Goal: Task Accomplishment & Management: Use online tool/utility

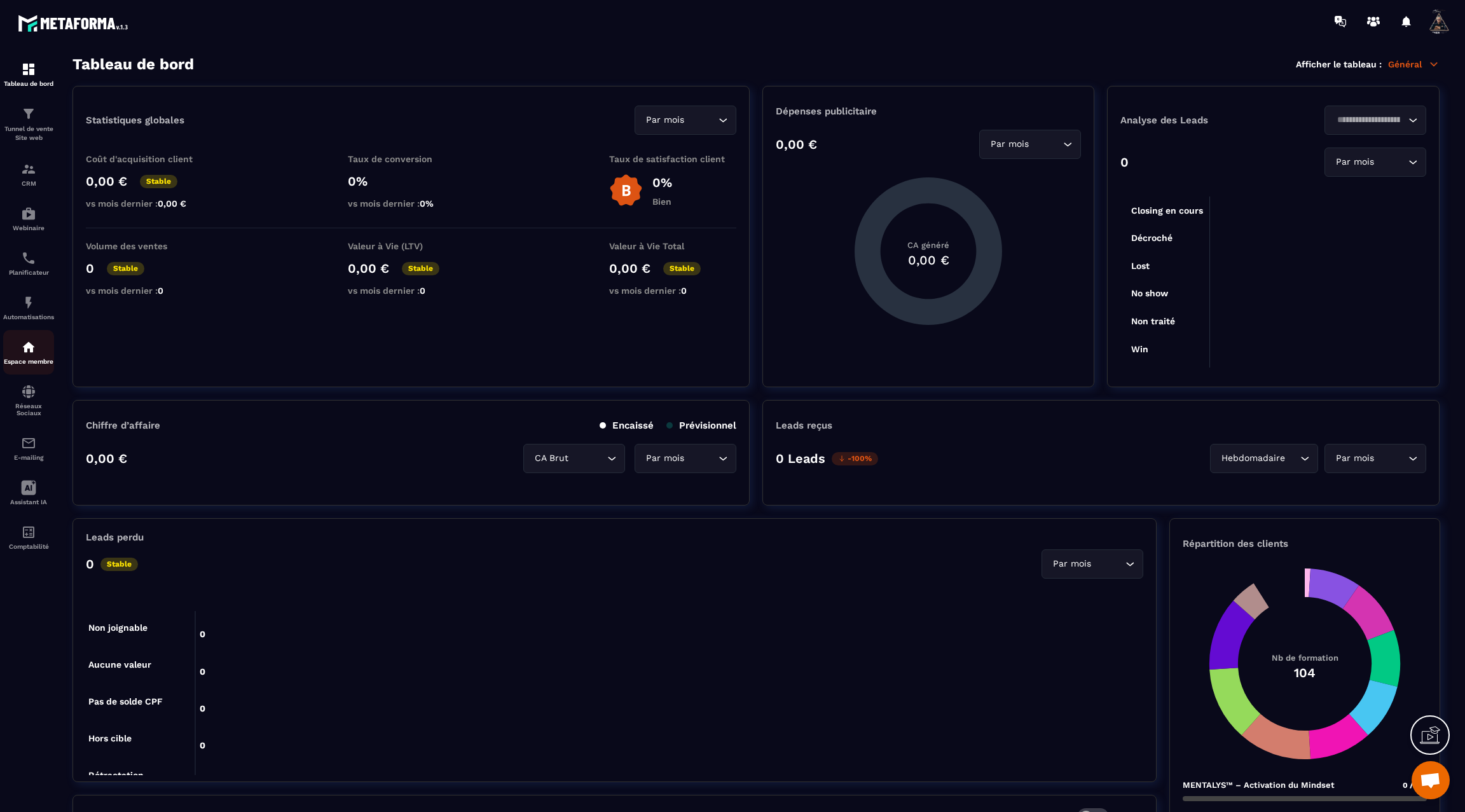
click at [21, 365] on p "Espace membre" at bounding box center [28, 361] width 51 height 7
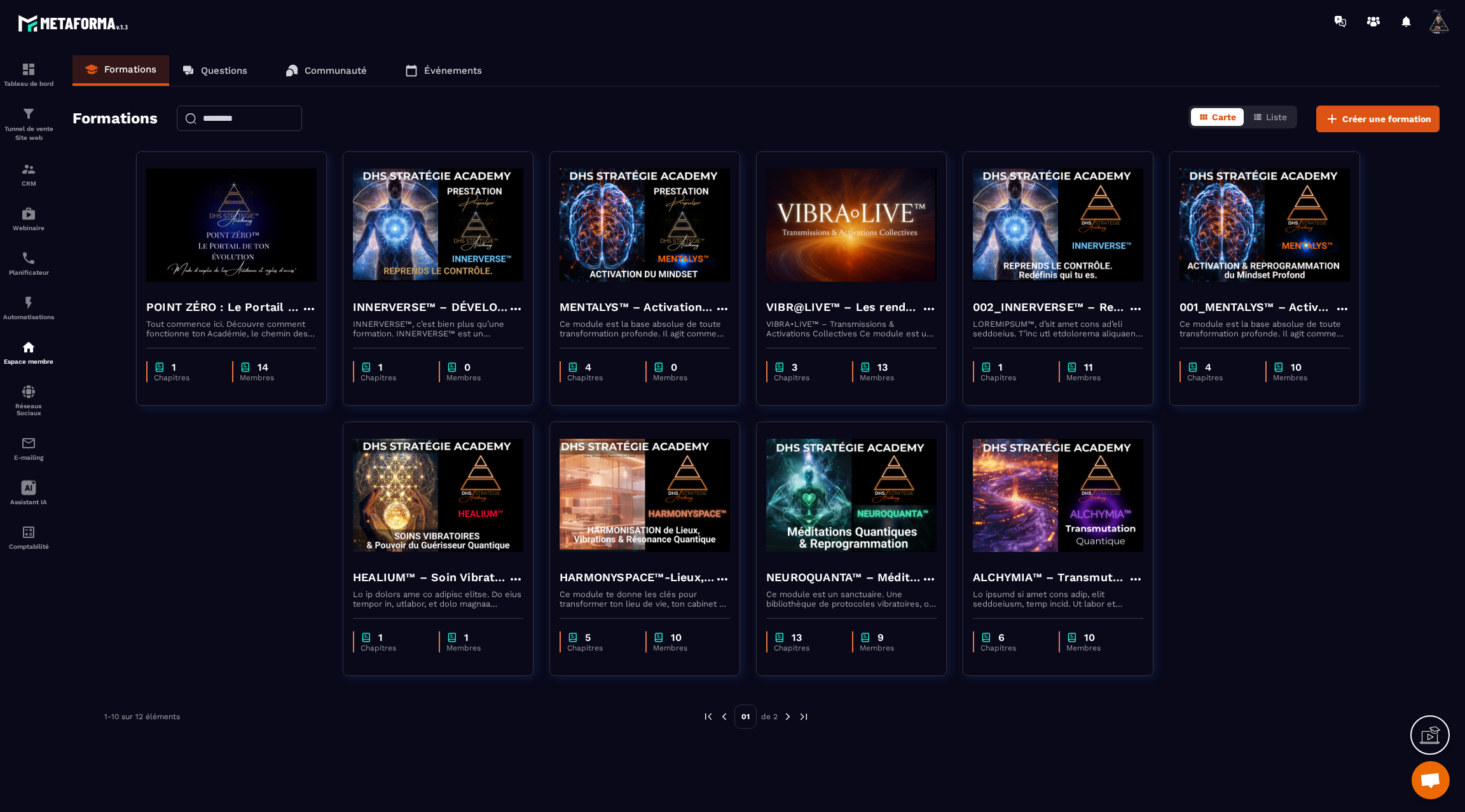
click at [786, 713] on img at bounding box center [788, 717] width 12 height 12
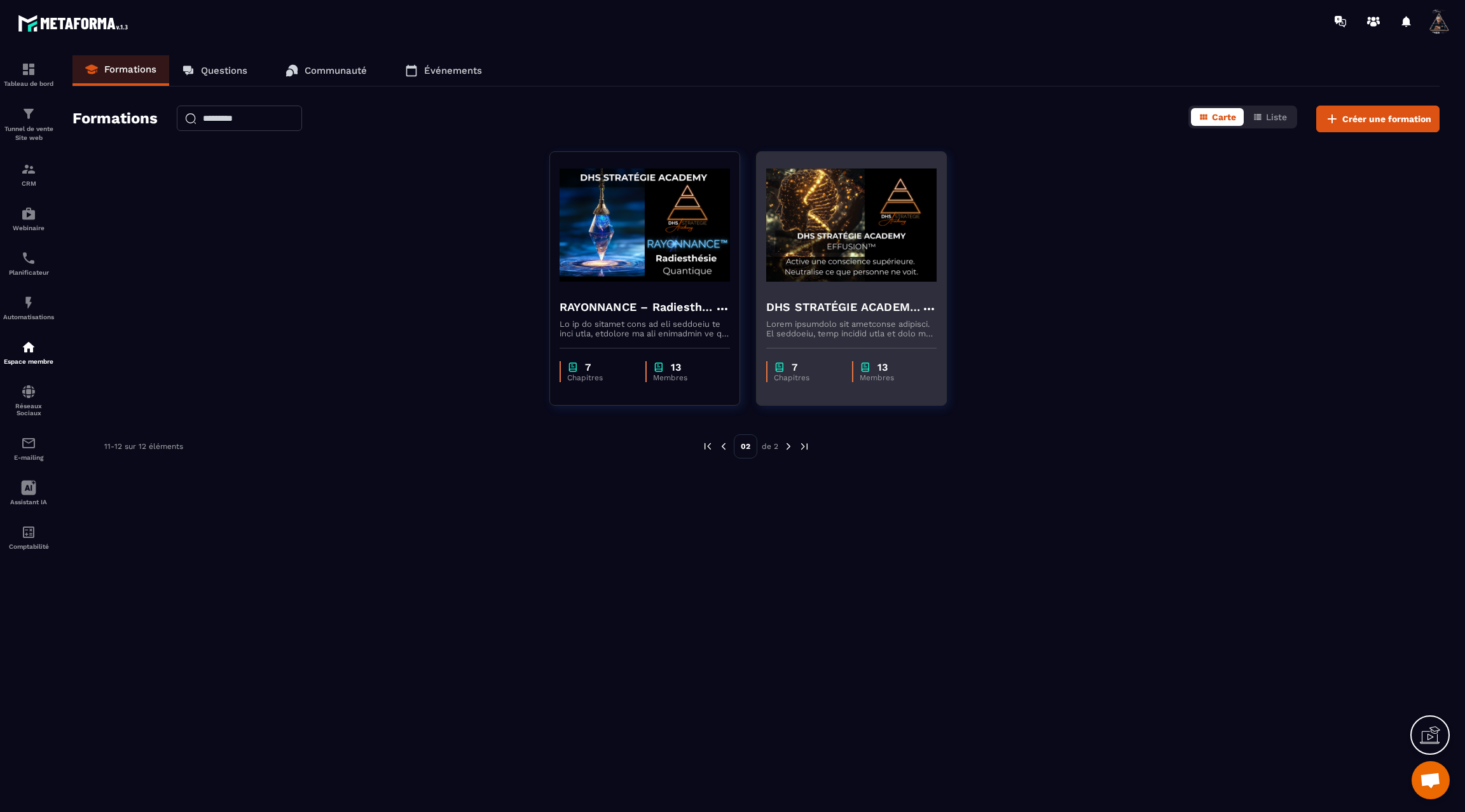
click at [808, 277] on img at bounding box center [852, 225] width 170 height 127
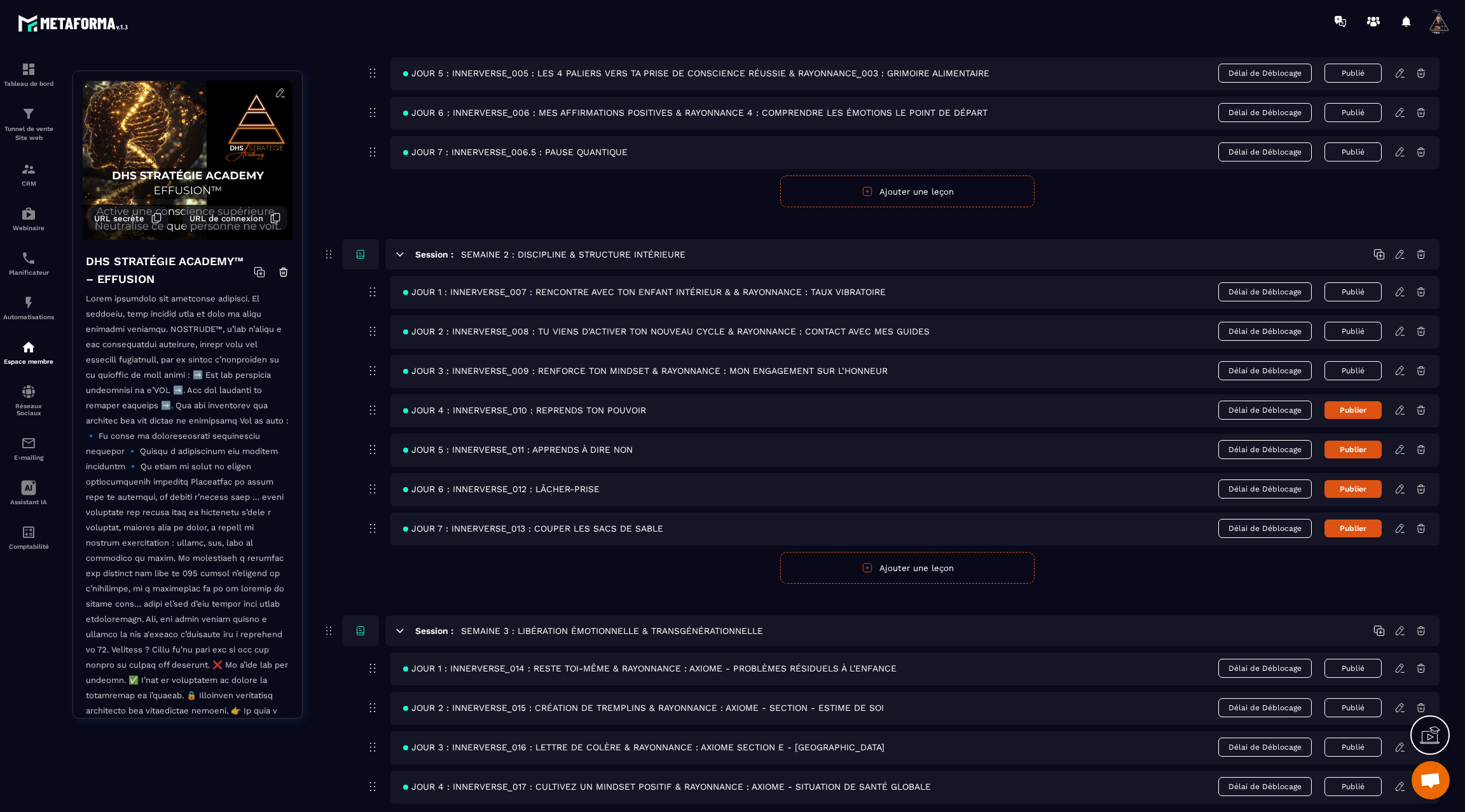
scroll to position [319, 0]
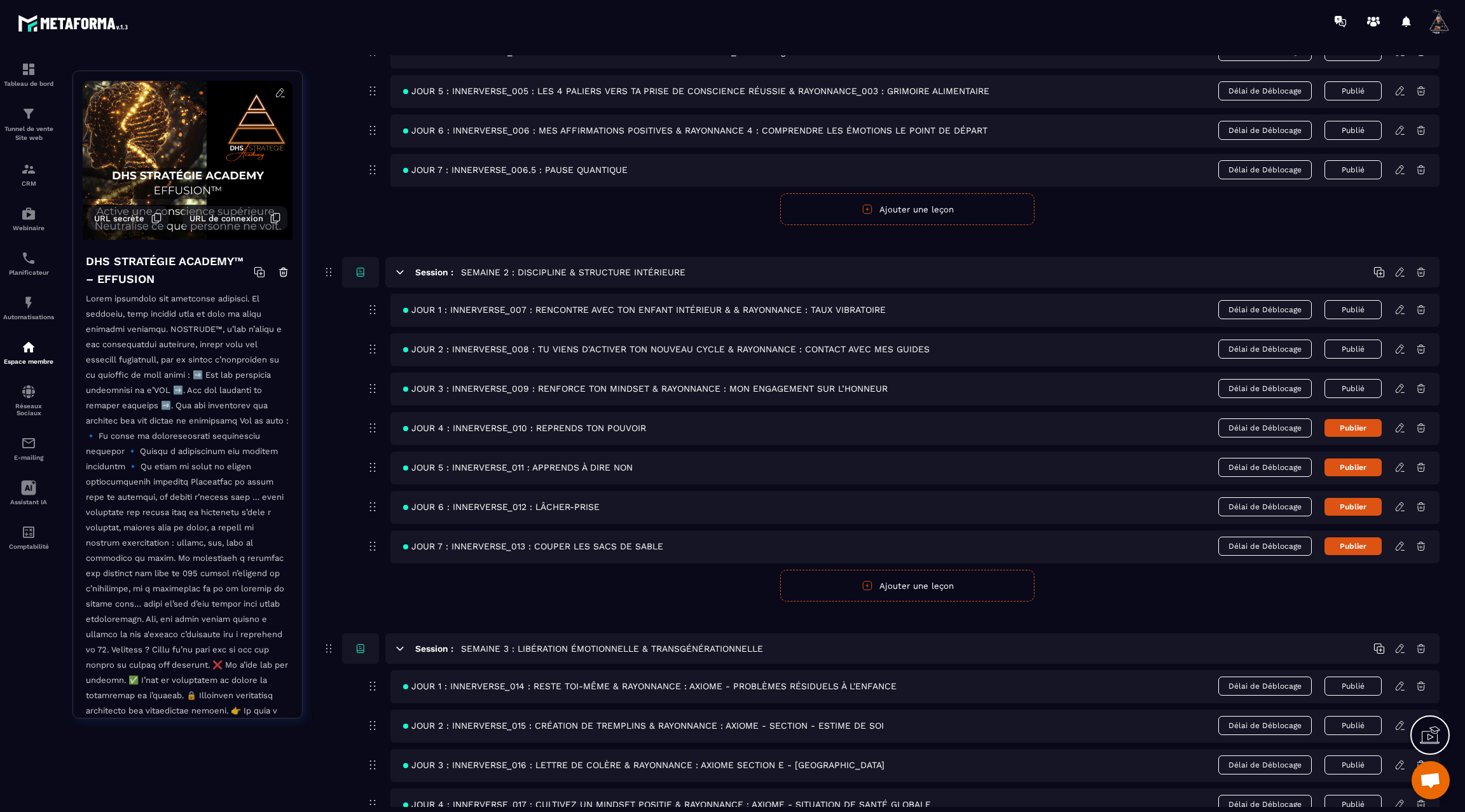
click at [1395, 343] on icon at bounding box center [1400, 349] width 12 height 12
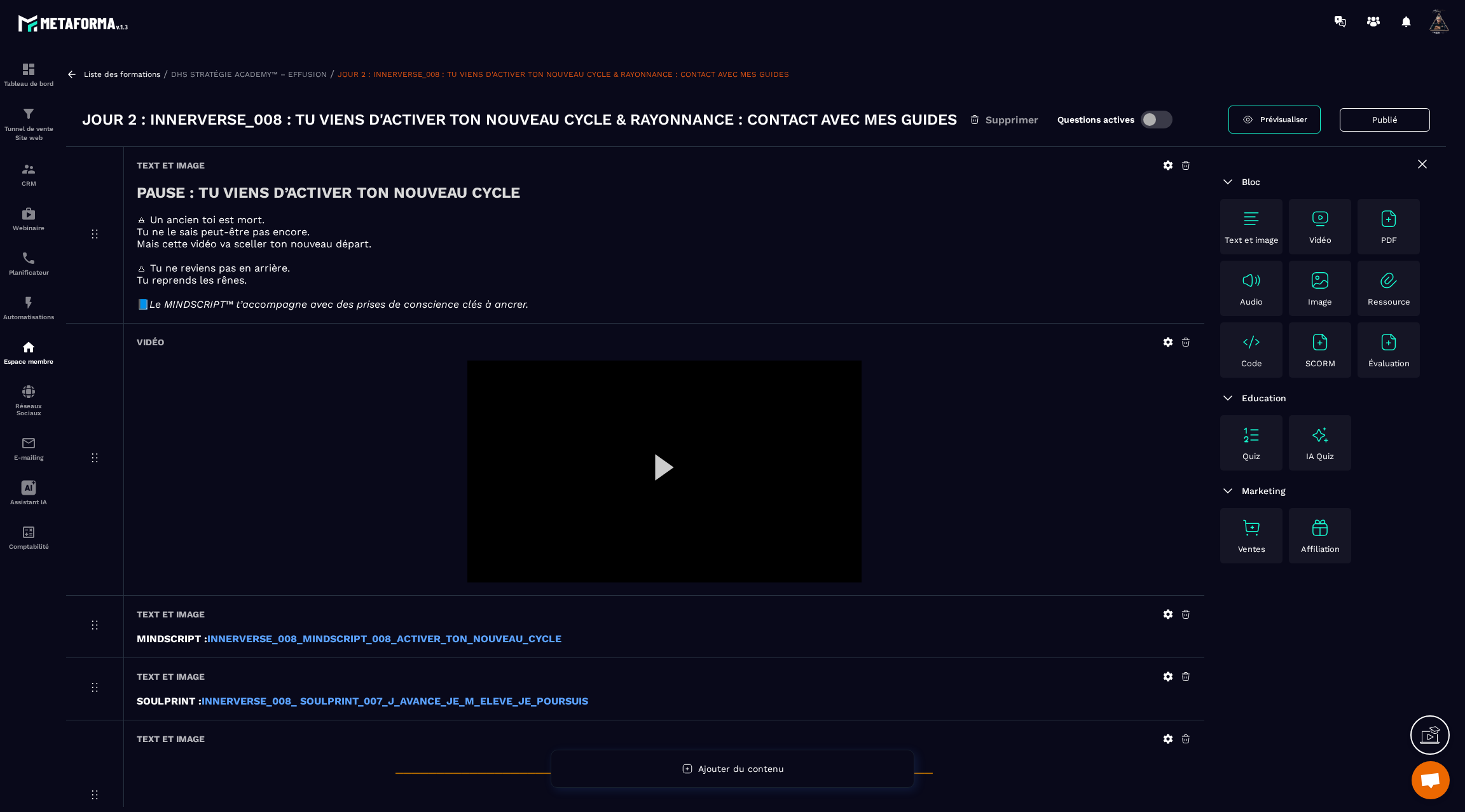
click at [71, 73] on icon at bounding box center [72, 74] width 12 height 12
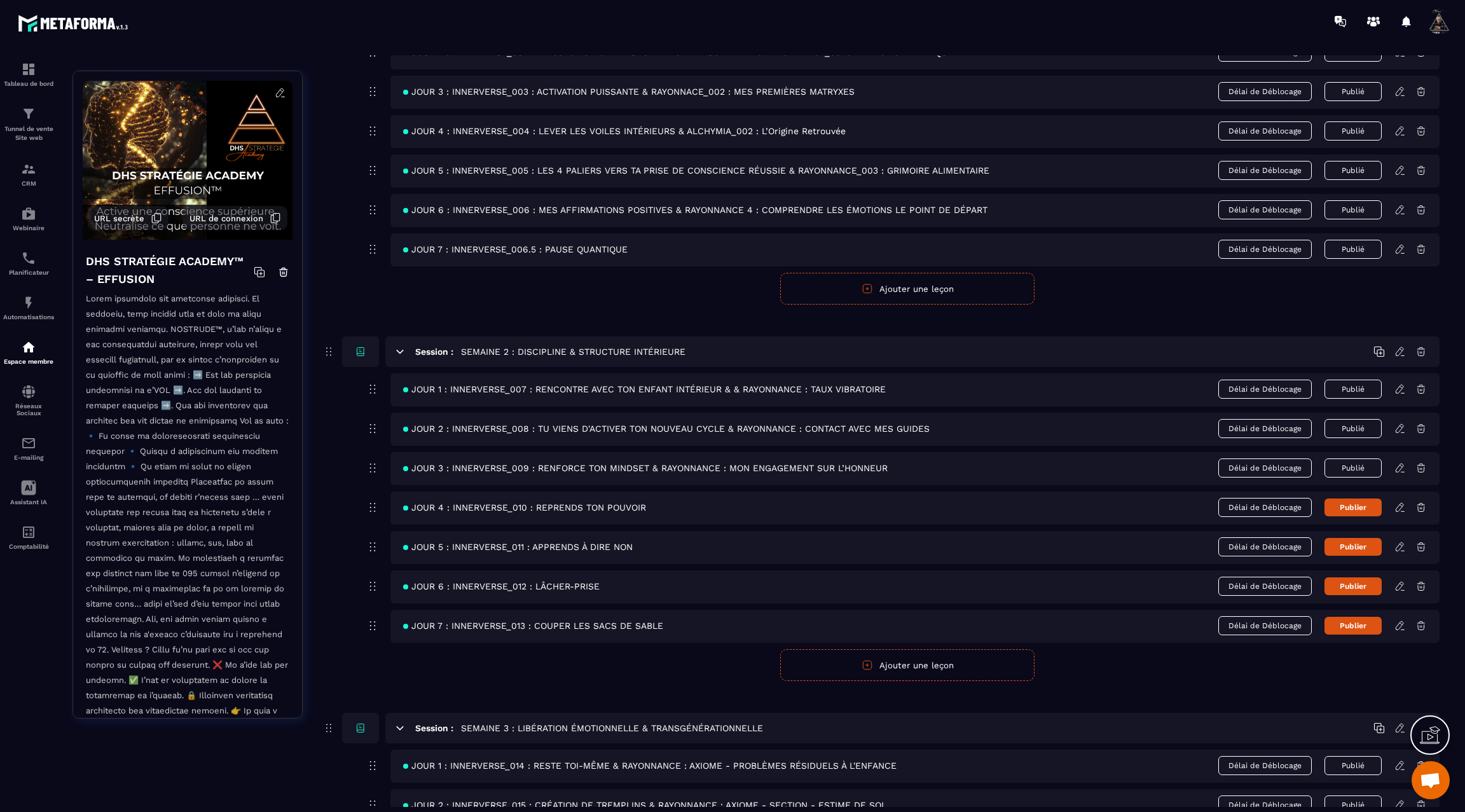
scroll to position [221, 0]
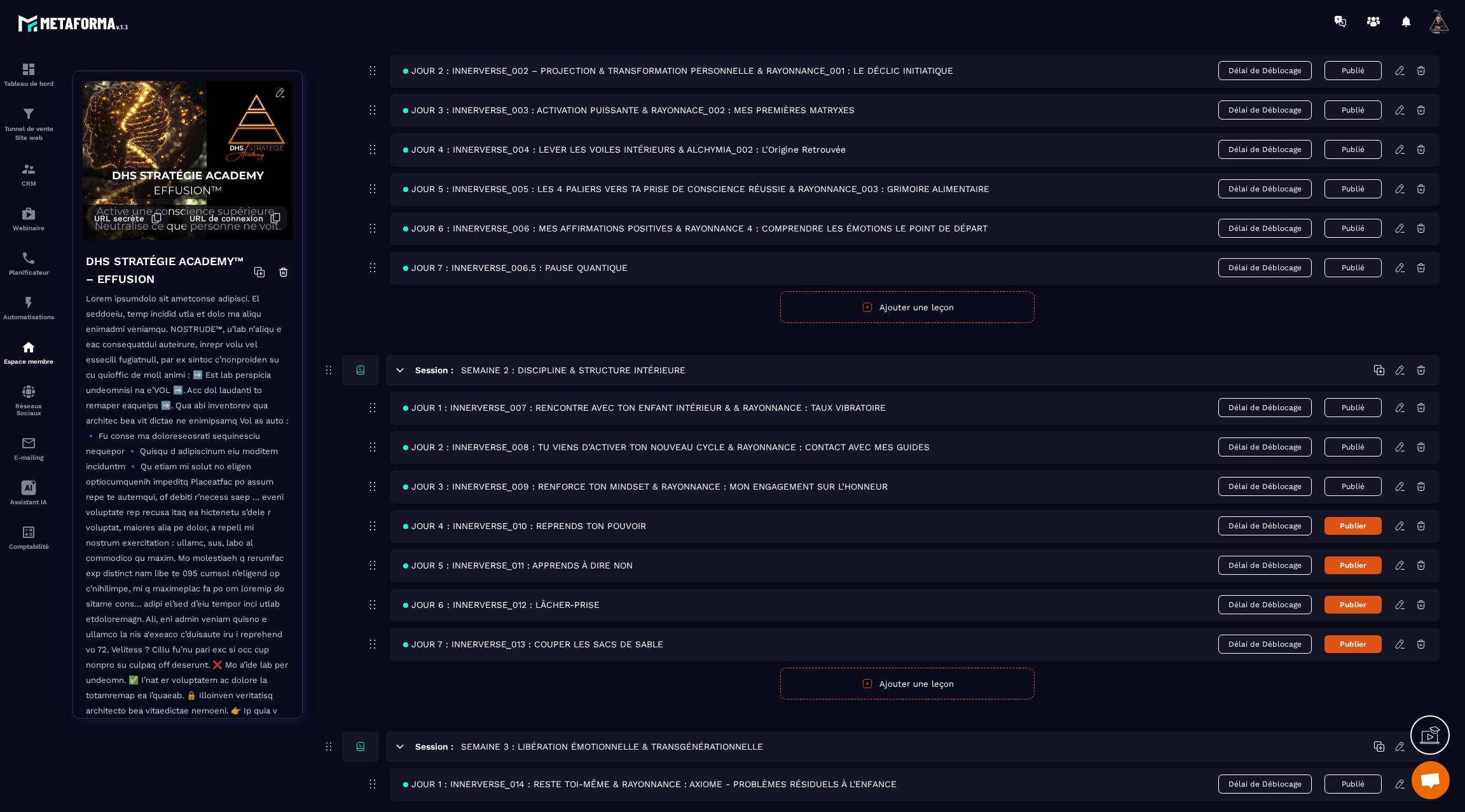
click at [1397, 407] on icon at bounding box center [1399, 407] width 8 height 8
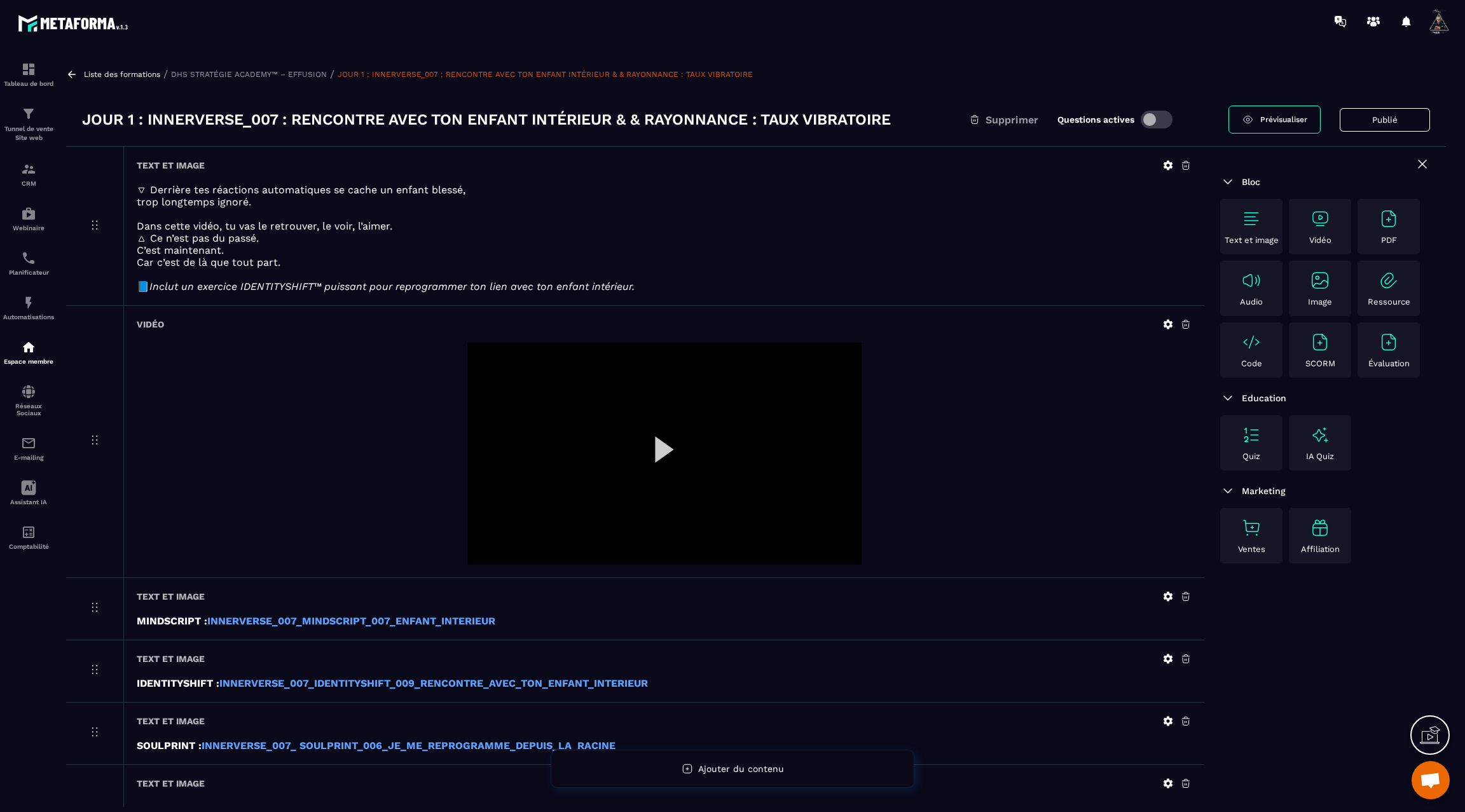
click at [68, 73] on icon at bounding box center [72, 74] width 12 height 12
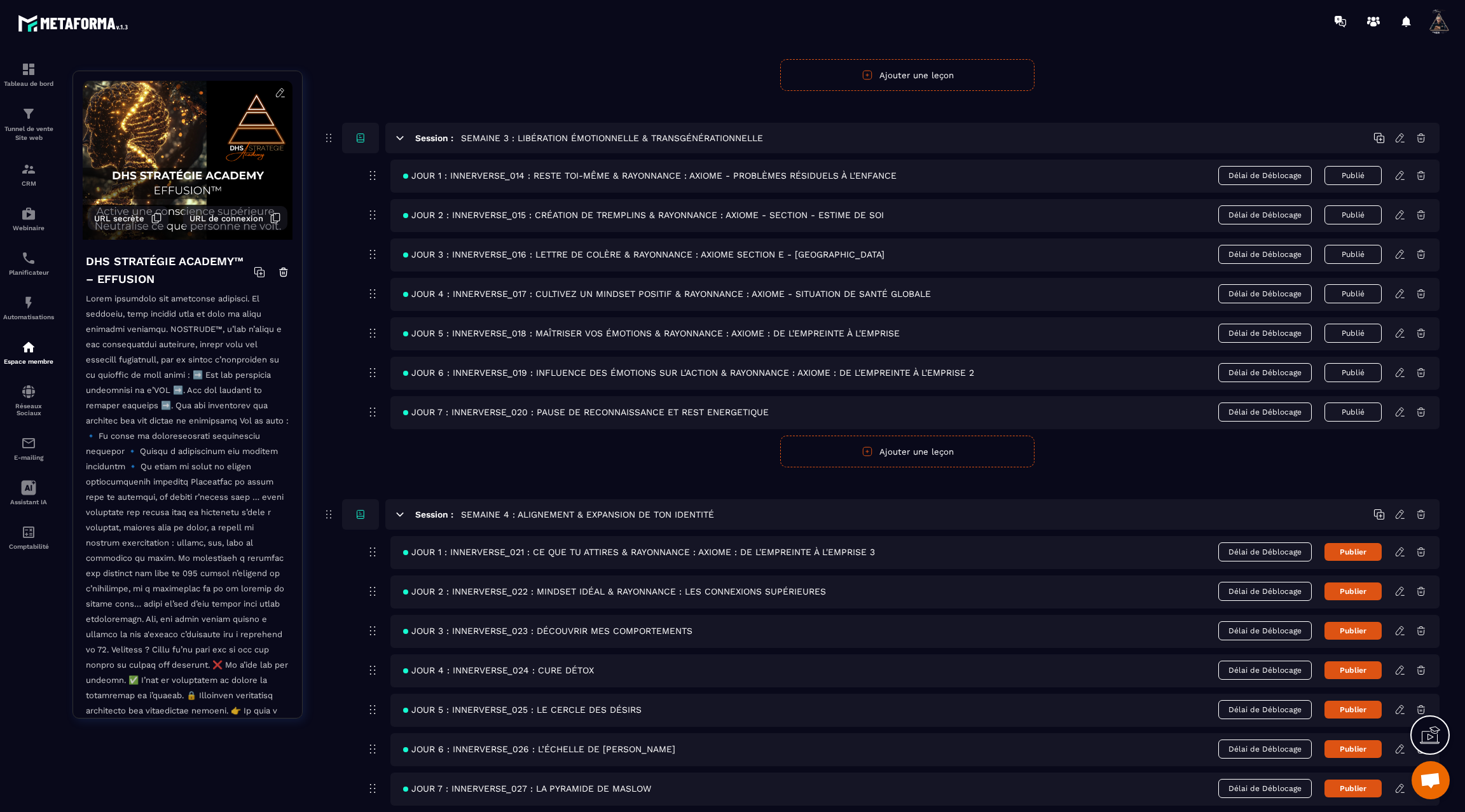
scroll to position [773, 0]
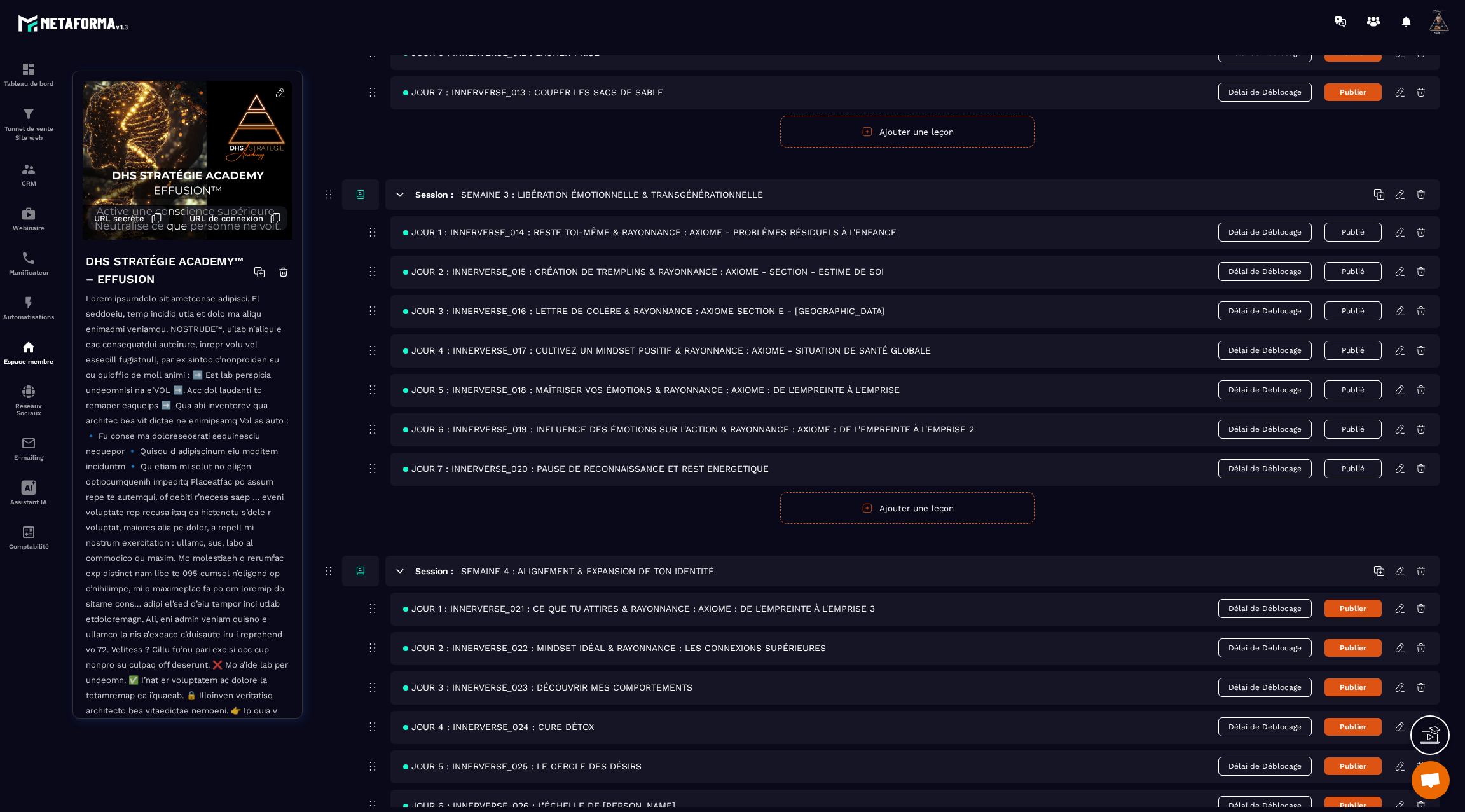
click at [1397, 384] on icon at bounding box center [1400, 390] width 12 height 12
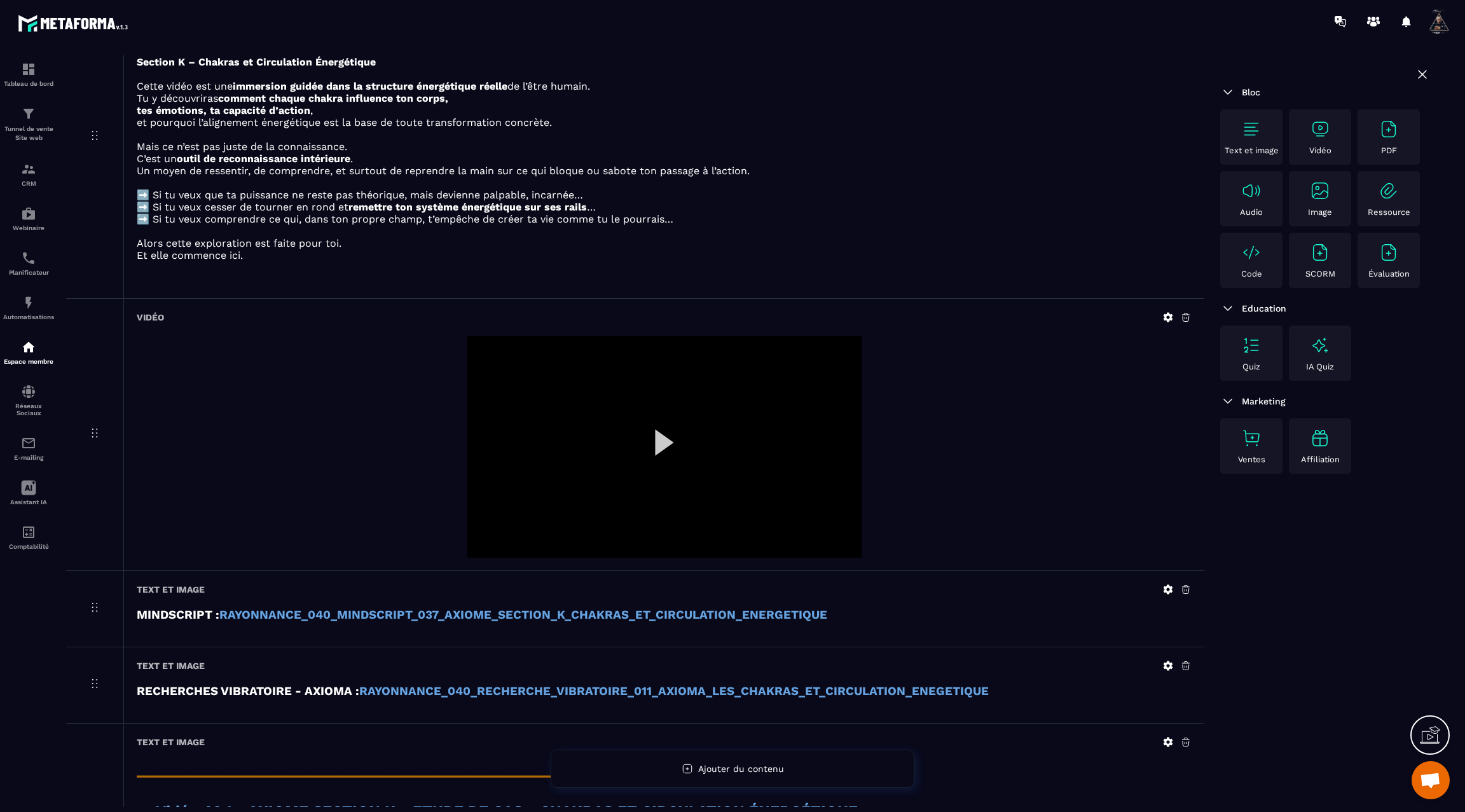
scroll to position [1148, 0]
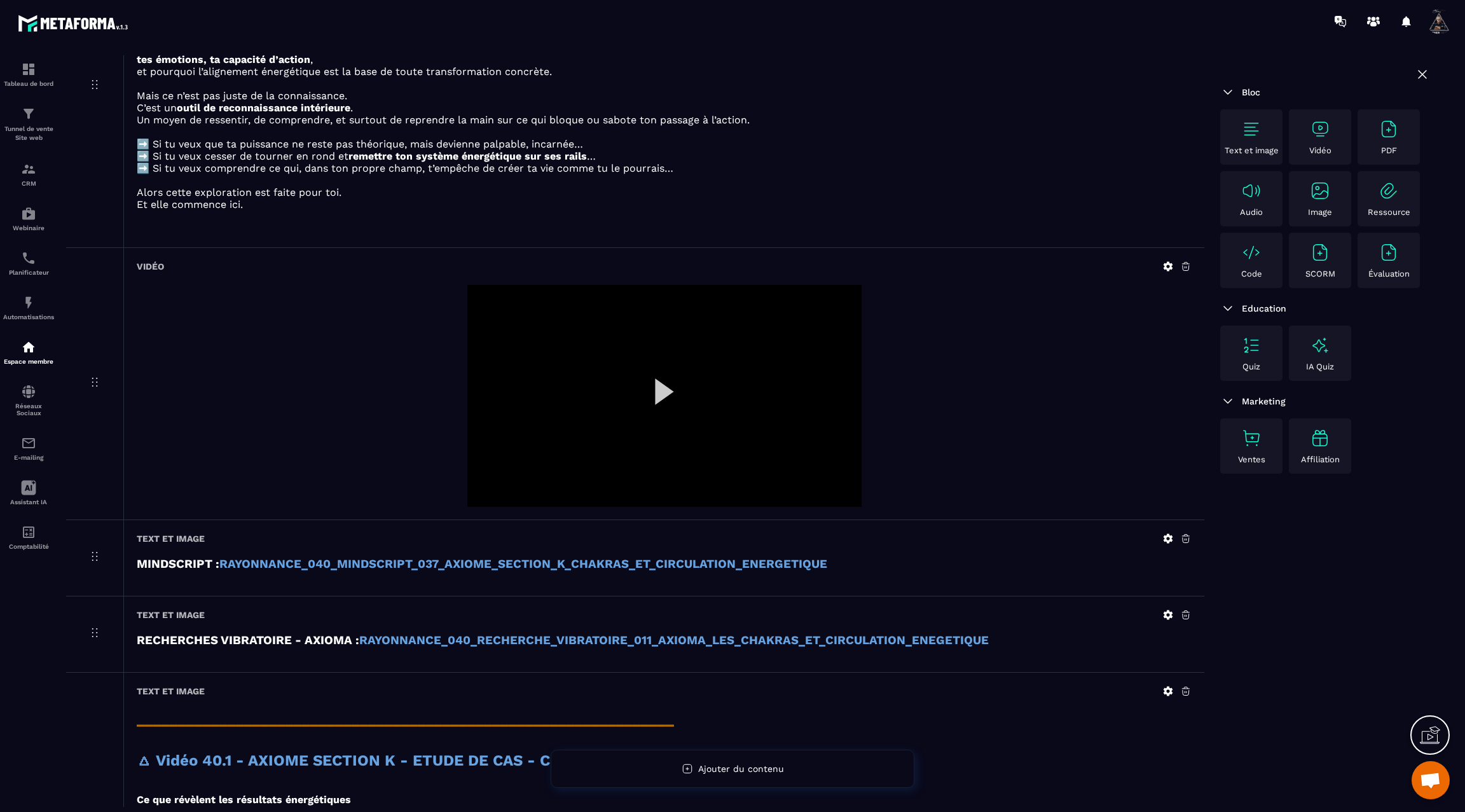
click at [541, 559] on strong "RAYONNANCE_040_MINDSCRIPT_037_AXIOME_SECTION_K_CHAKRAS_ET_CIRCULATION_ENERGETIQ…" at bounding box center [522, 563] width 608 height 14
click at [1165, 533] on icon at bounding box center [1168, 539] width 12 height 12
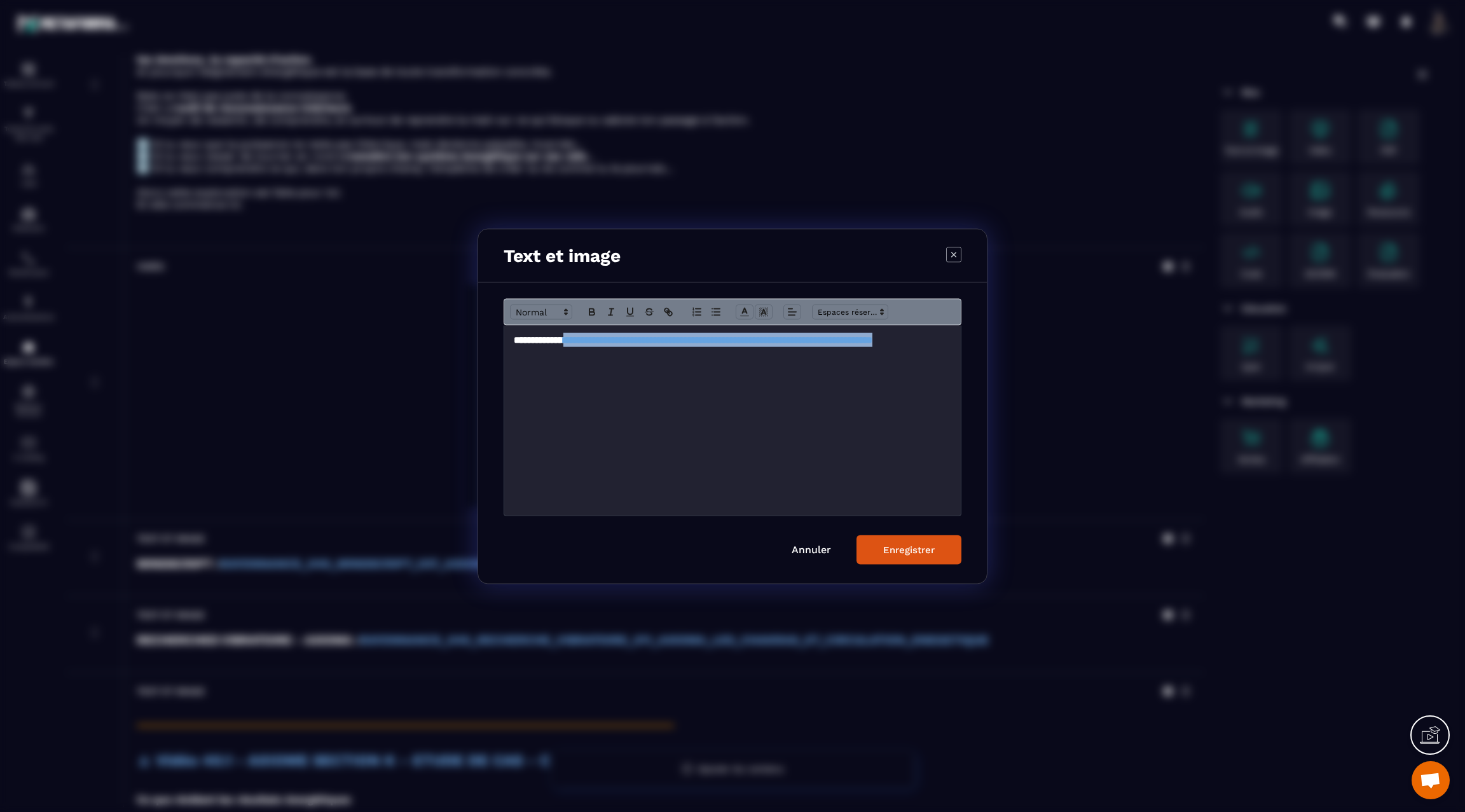
drag, startPoint x: 588, startPoint y: 370, endPoint x: 496, endPoint y: 358, distance: 92.8
click at [496, 358] on div "**********" at bounding box center [732, 433] width 509 height 301
click at [669, 312] on icon "Modal window" at bounding box center [669, 312] width 12 height 12
type input "**********"
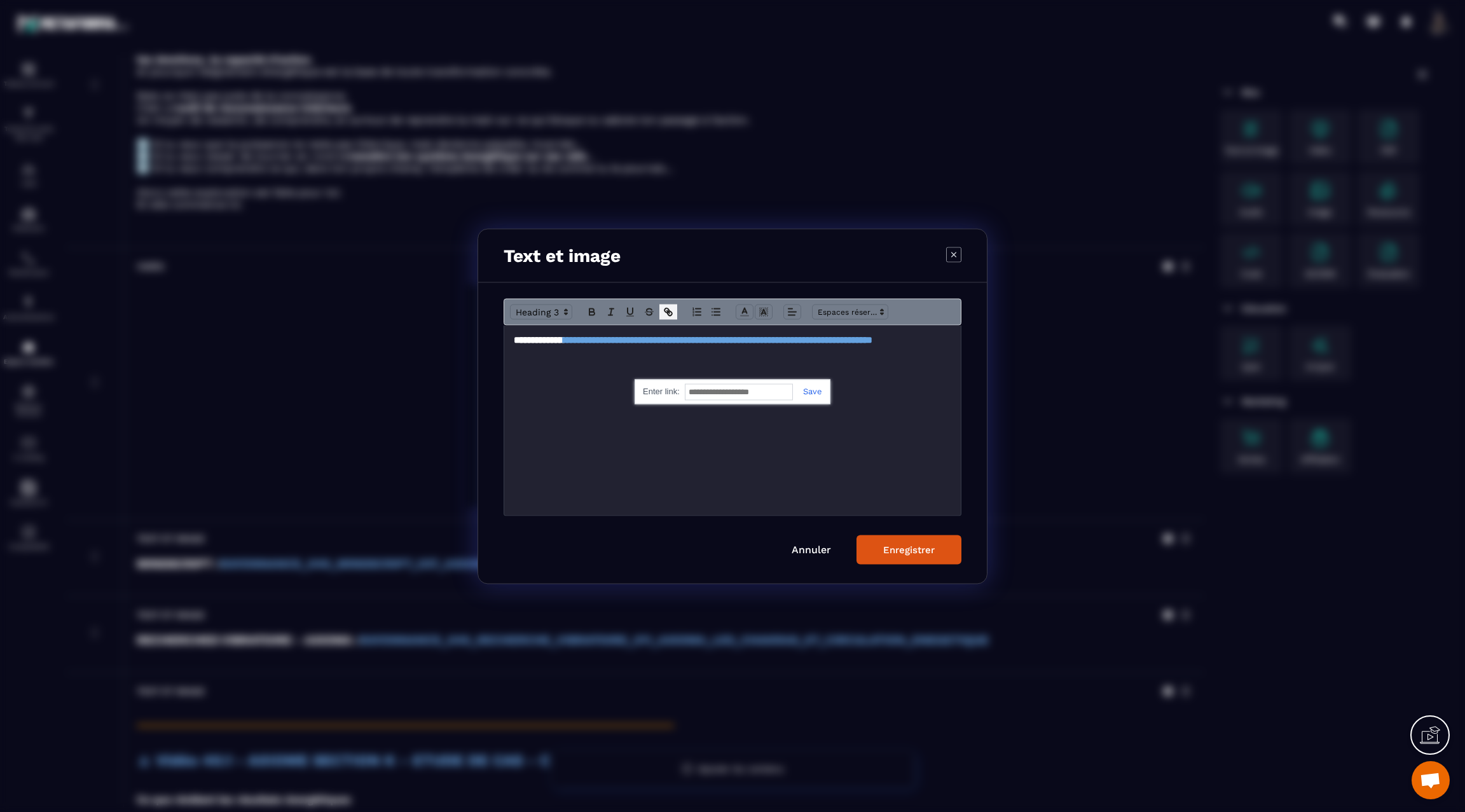
paste input "**********"
type input "**********"
click at [815, 389] on link "Modal window" at bounding box center [807, 390] width 29 height 9
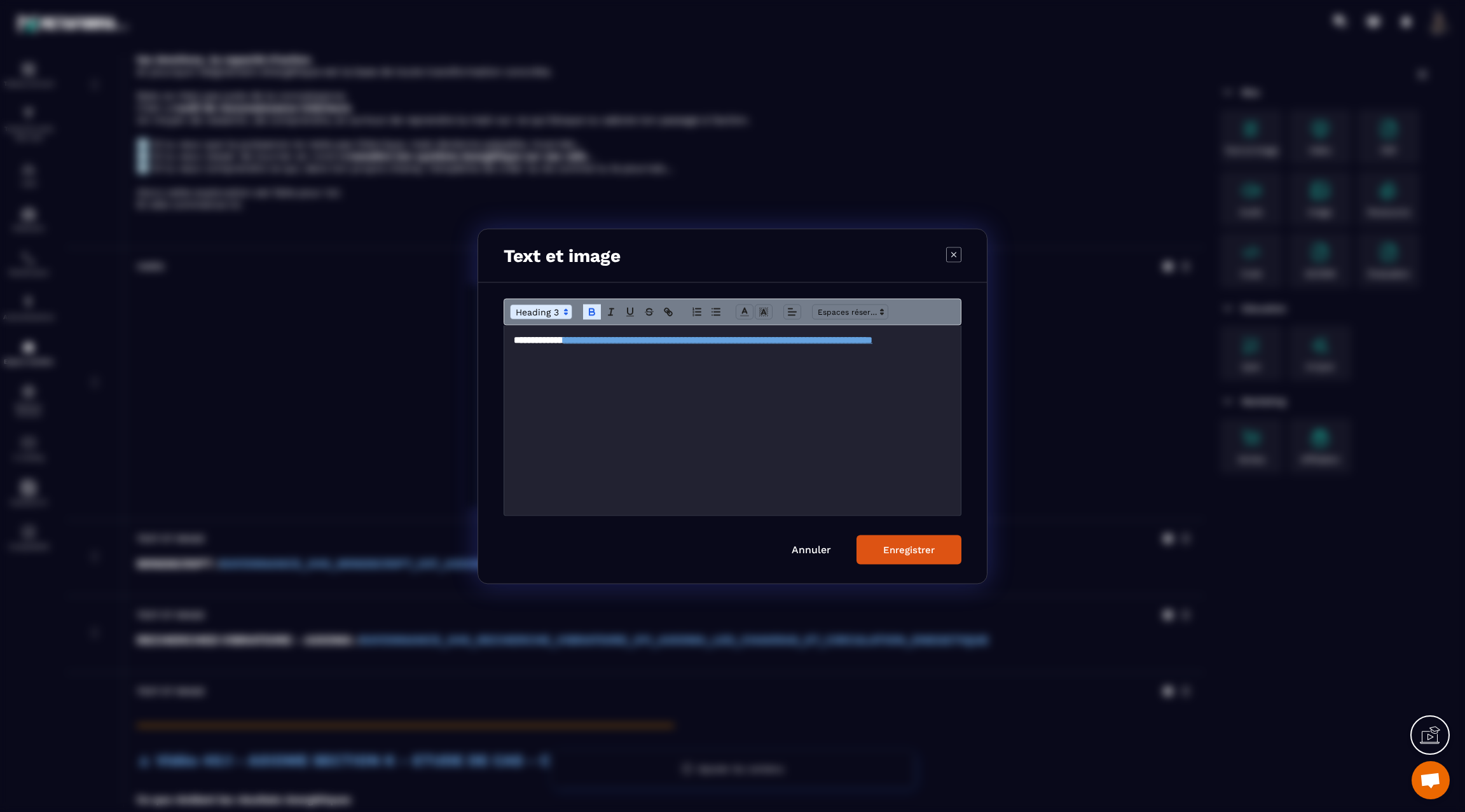
click at [925, 548] on div "Enregistrer" at bounding box center [909, 549] width 52 height 12
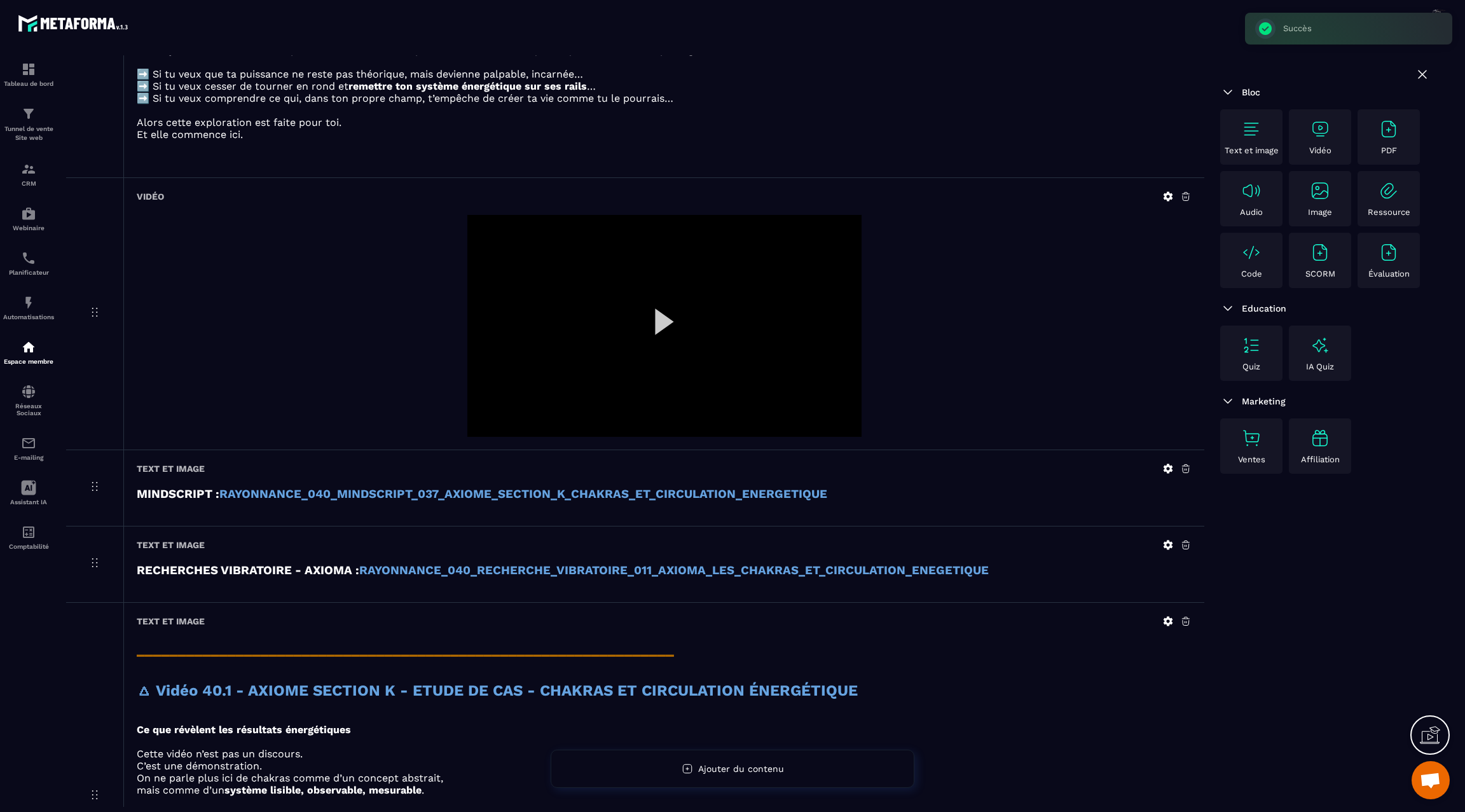
scroll to position [1332, 0]
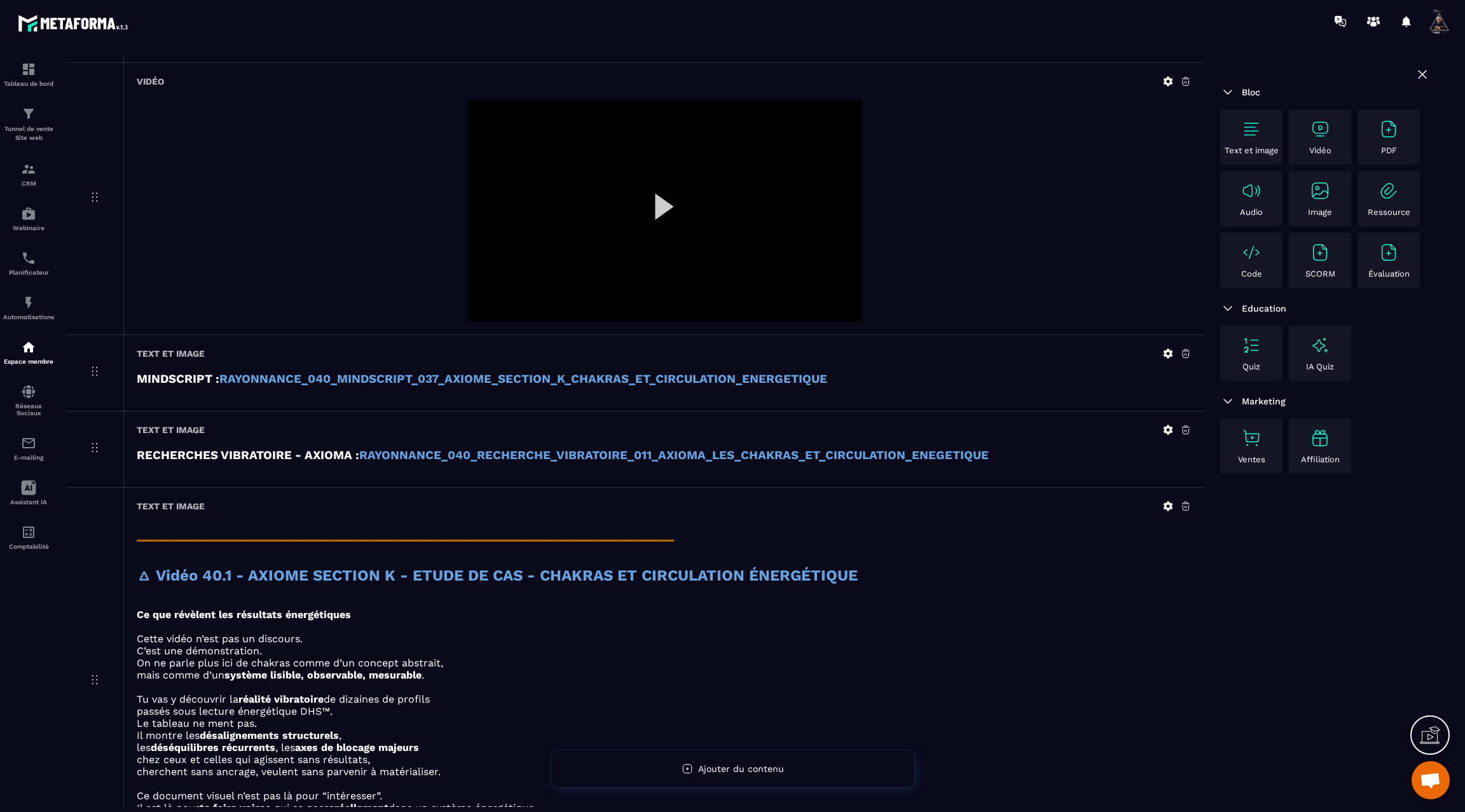
click at [547, 372] on strong "RAYONNANCE_040_MINDSCRIPT_037_AXIOME_SECTION_K_CHAKRAS_ET_CIRCULATION_ENERGETIQ…" at bounding box center [522, 378] width 608 height 14
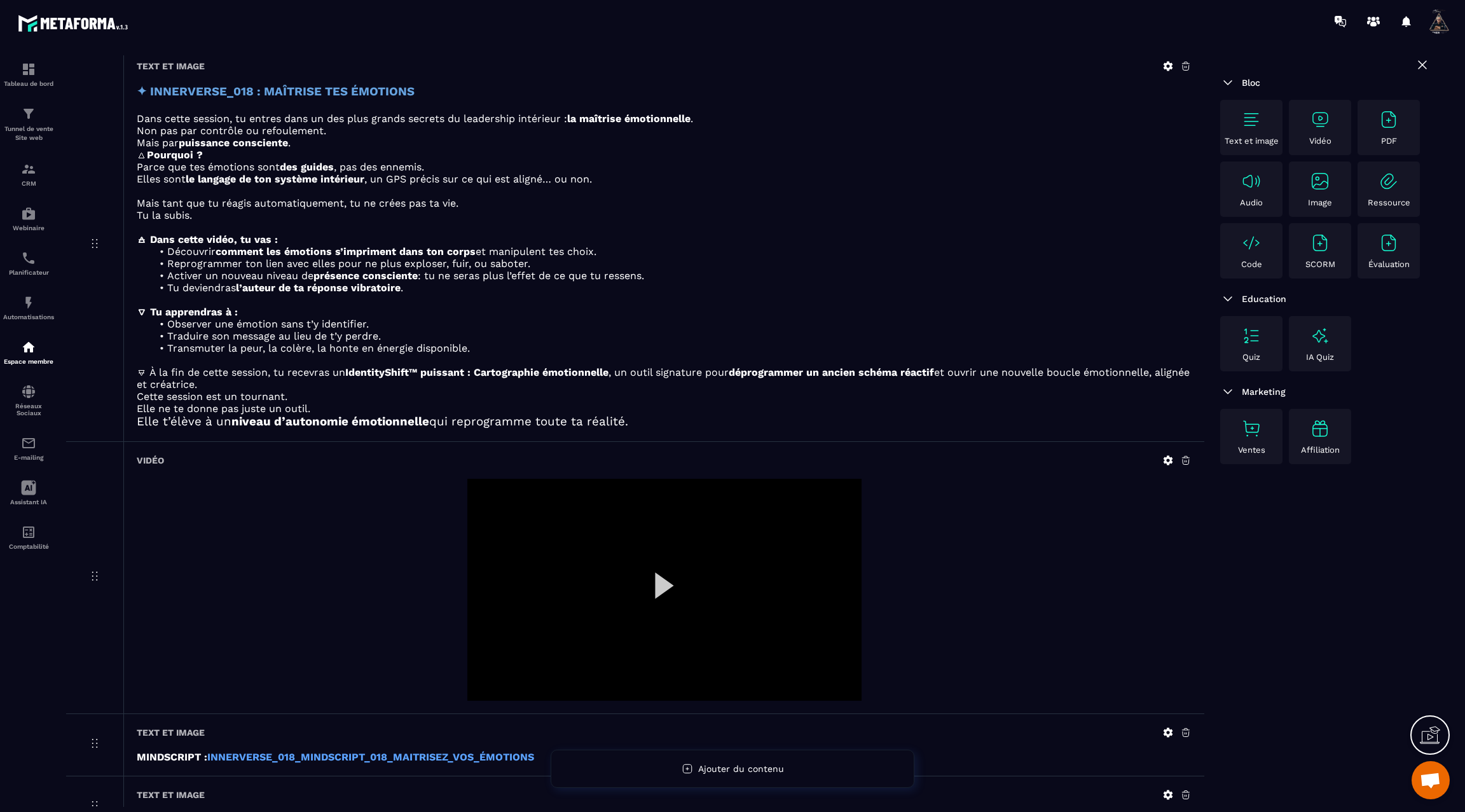
scroll to position [0, 0]
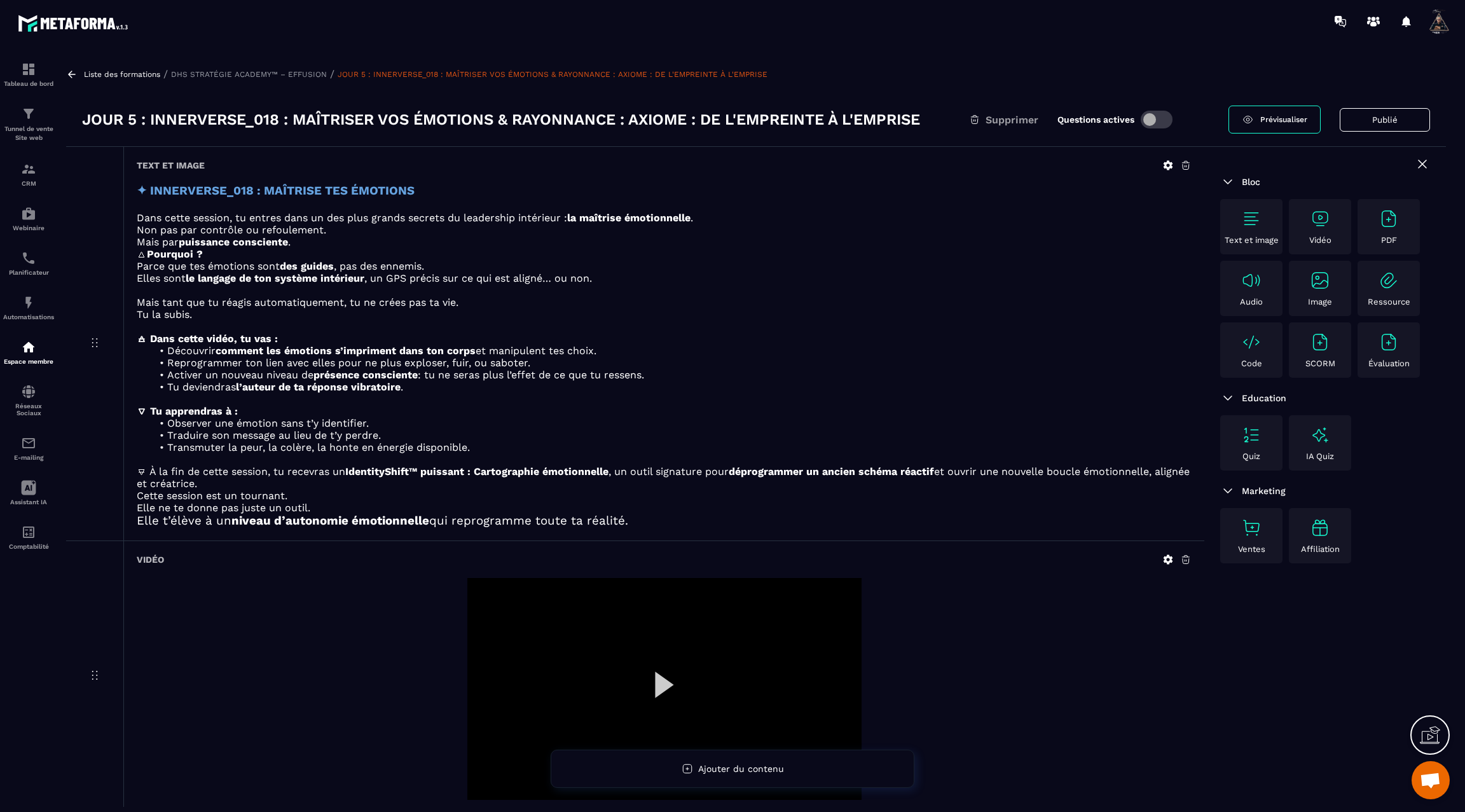
click at [72, 70] on icon at bounding box center [71, 74] width 8 height 7
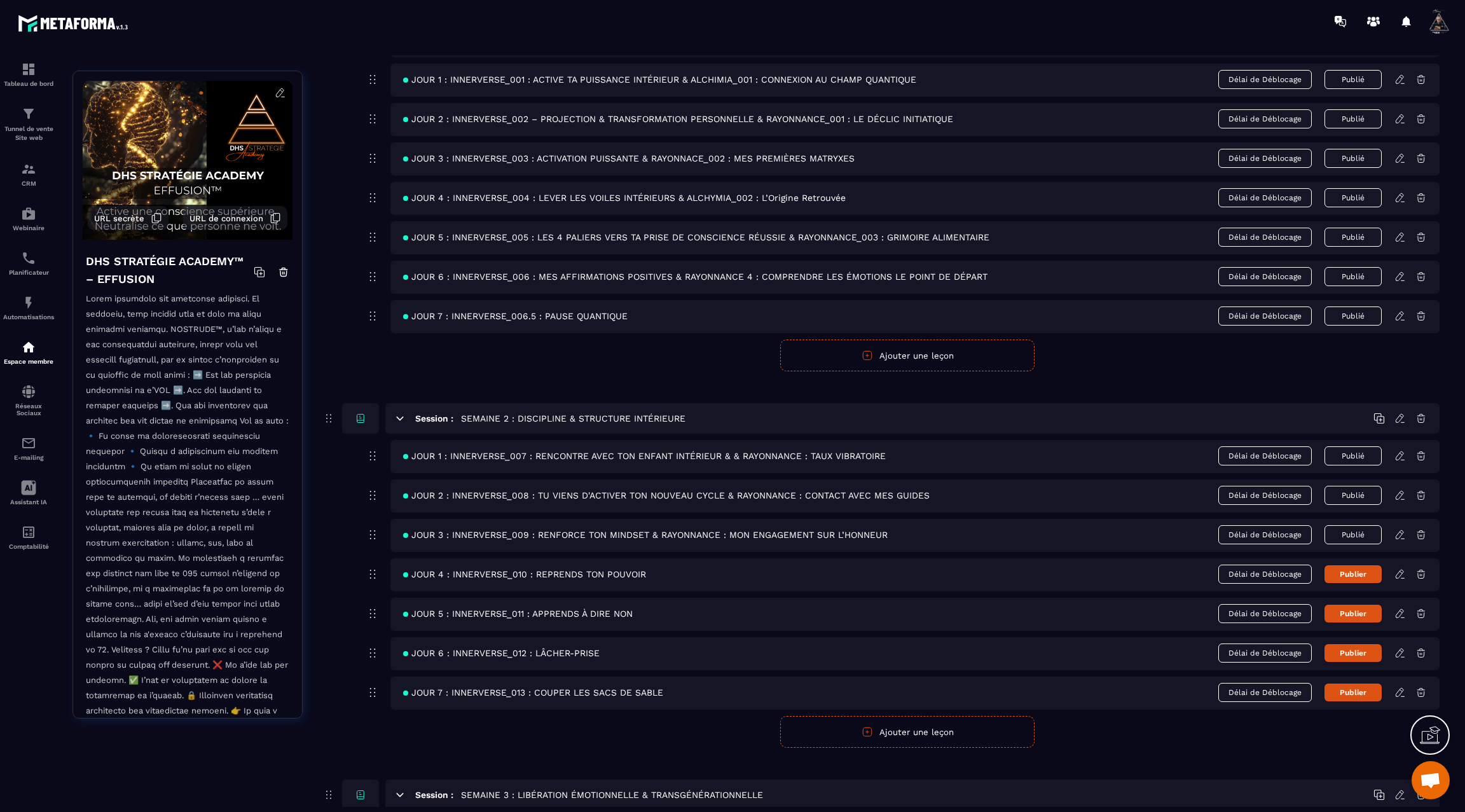
scroll to position [171, 0]
click at [1400, 494] on icon at bounding box center [1400, 495] width 3 height 2
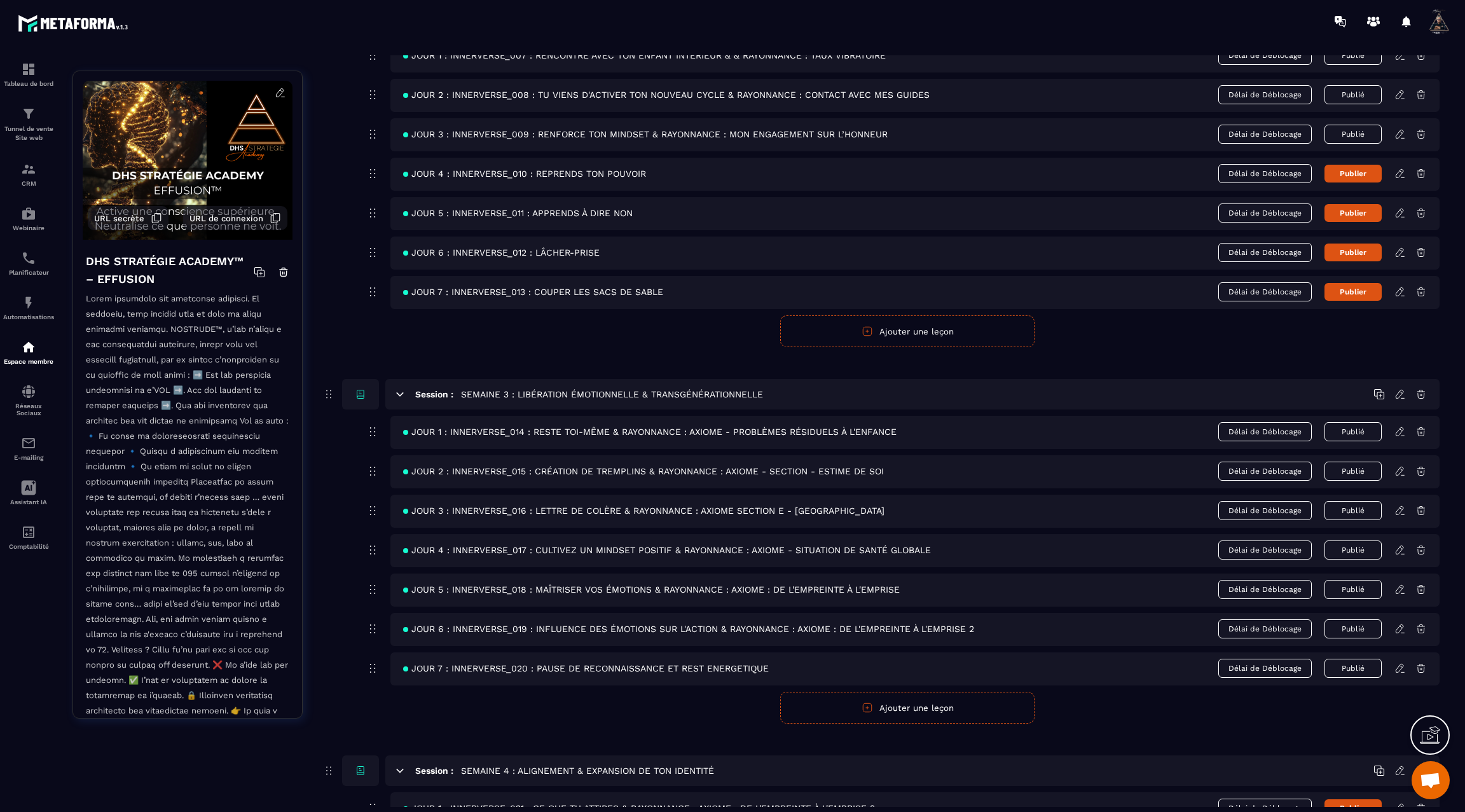
scroll to position [583, 0]
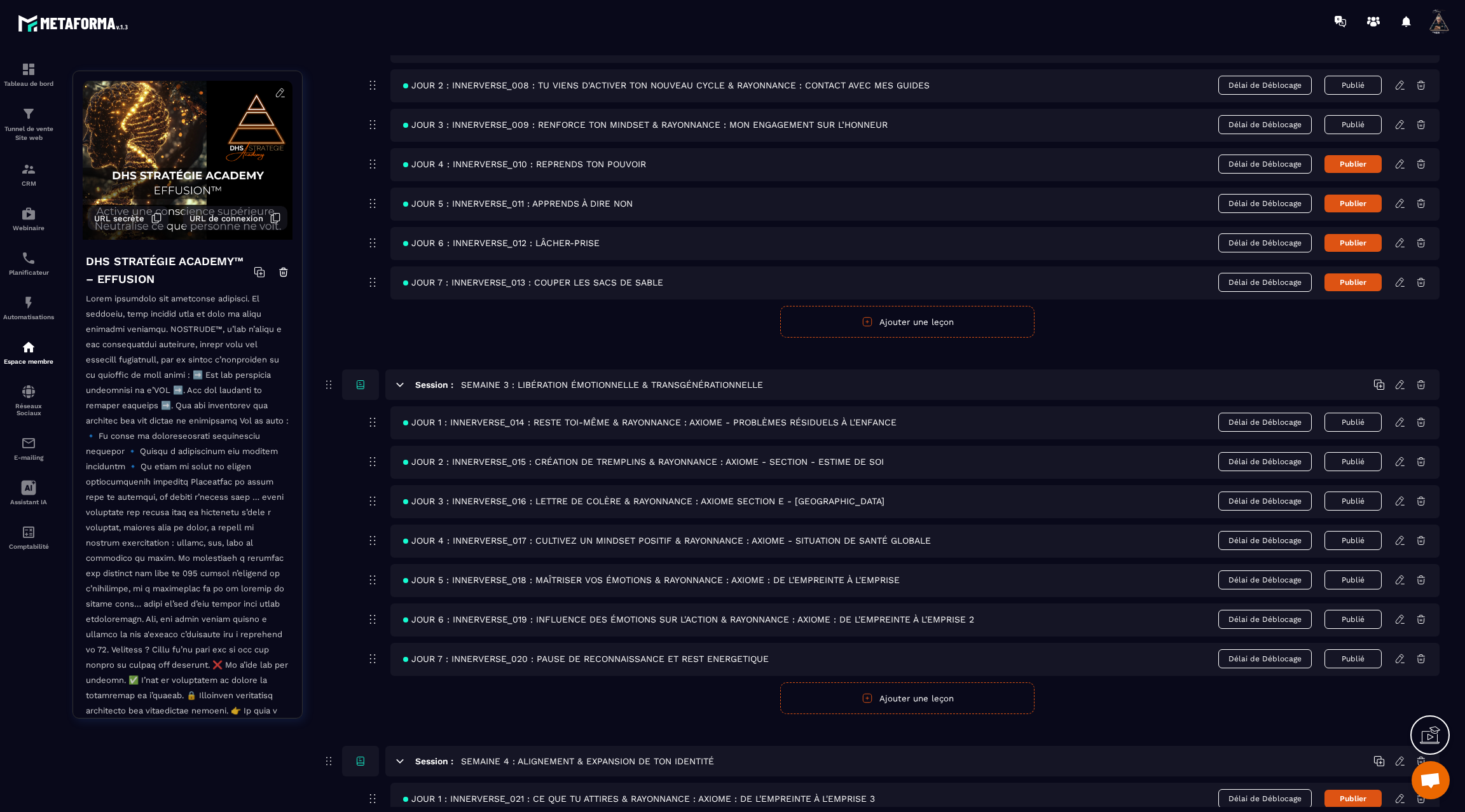
click at [1401, 535] on icon at bounding box center [1400, 540] width 12 height 12
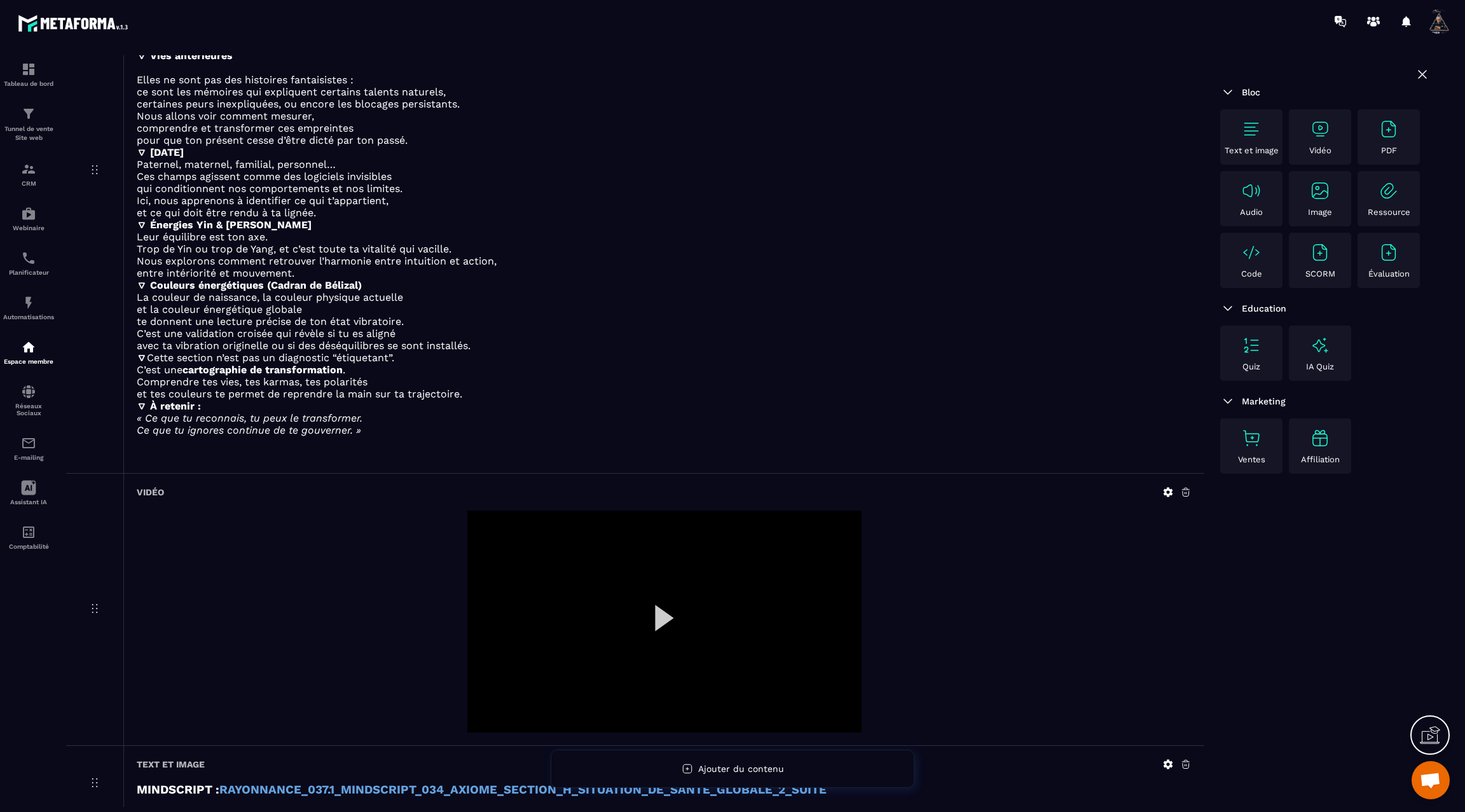
scroll to position [2929, 0]
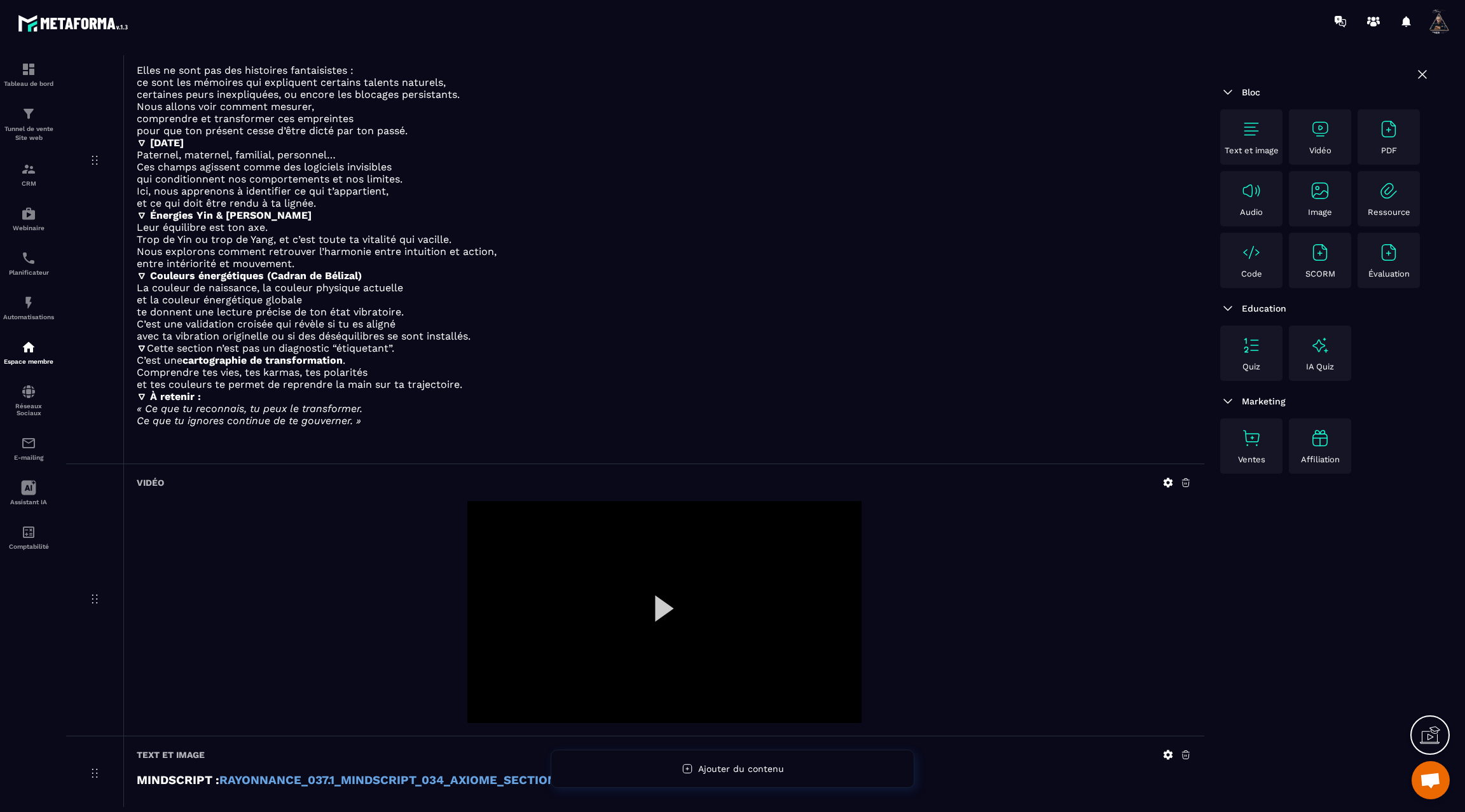
click at [669, 595] on div at bounding box center [664, 612] width 394 height 222
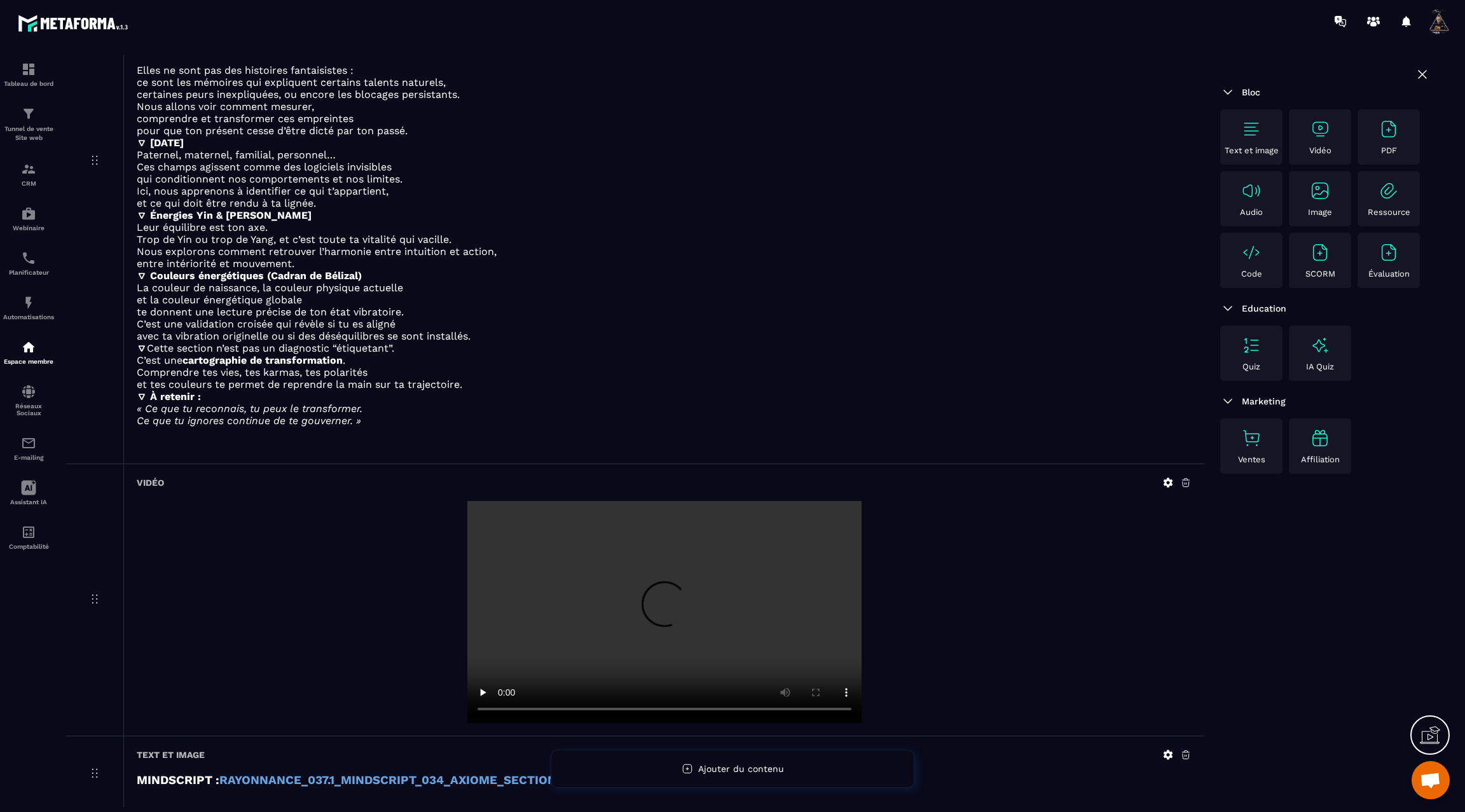
click at [669, 595] on video at bounding box center [664, 612] width 394 height 222
click at [1166, 478] on icon at bounding box center [1167, 482] width 9 height 9
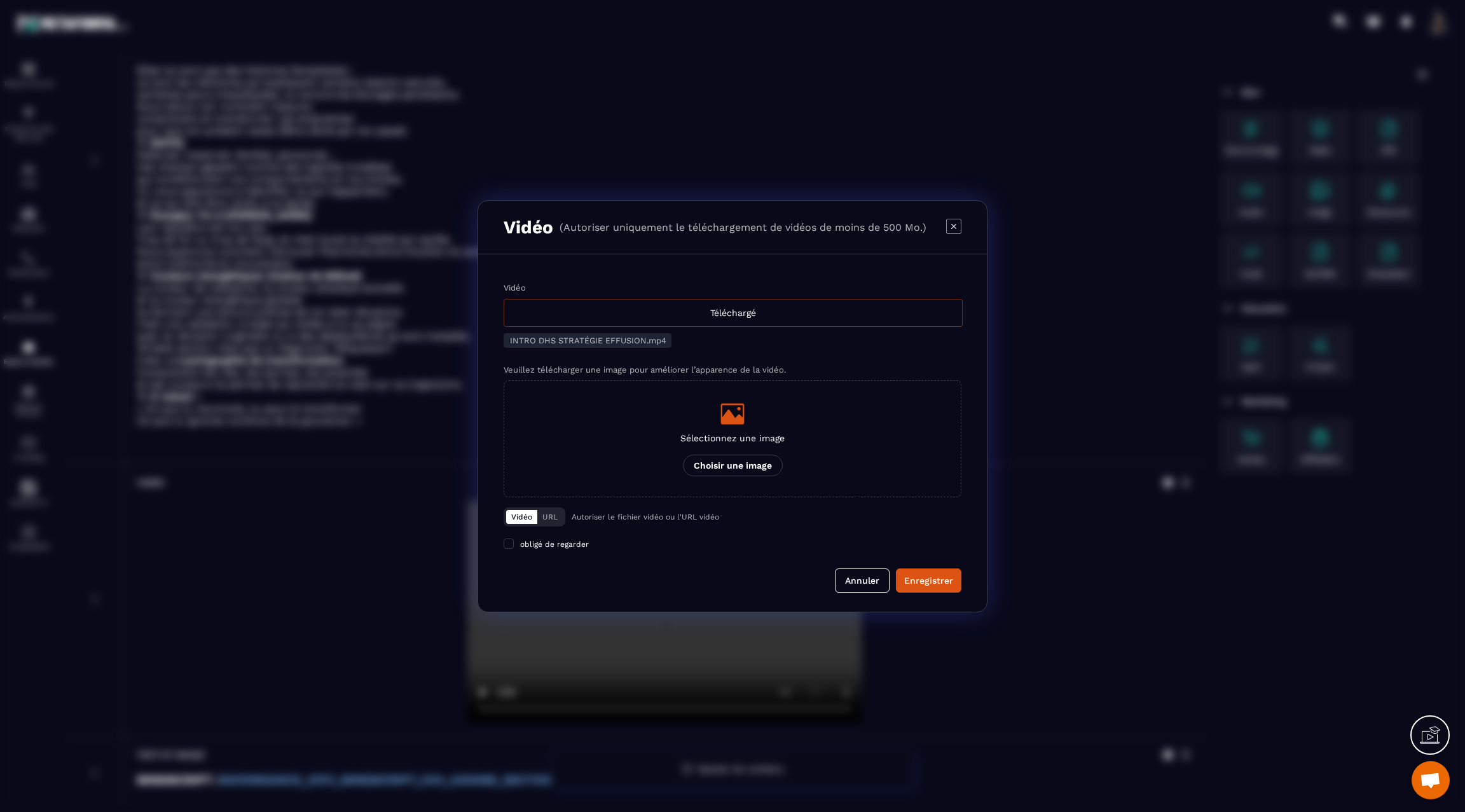
click at [685, 310] on div "Téléchargé" at bounding box center [733, 312] width 459 height 28
click at [0, 0] on input "Vidéo Téléchargé" at bounding box center [0, 0] width 0 height 0
click at [926, 581] on div "Enregistrer" at bounding box center [928, 580] width 49 height 13
